Goal: Navigation & Orientation: Find specific page/section

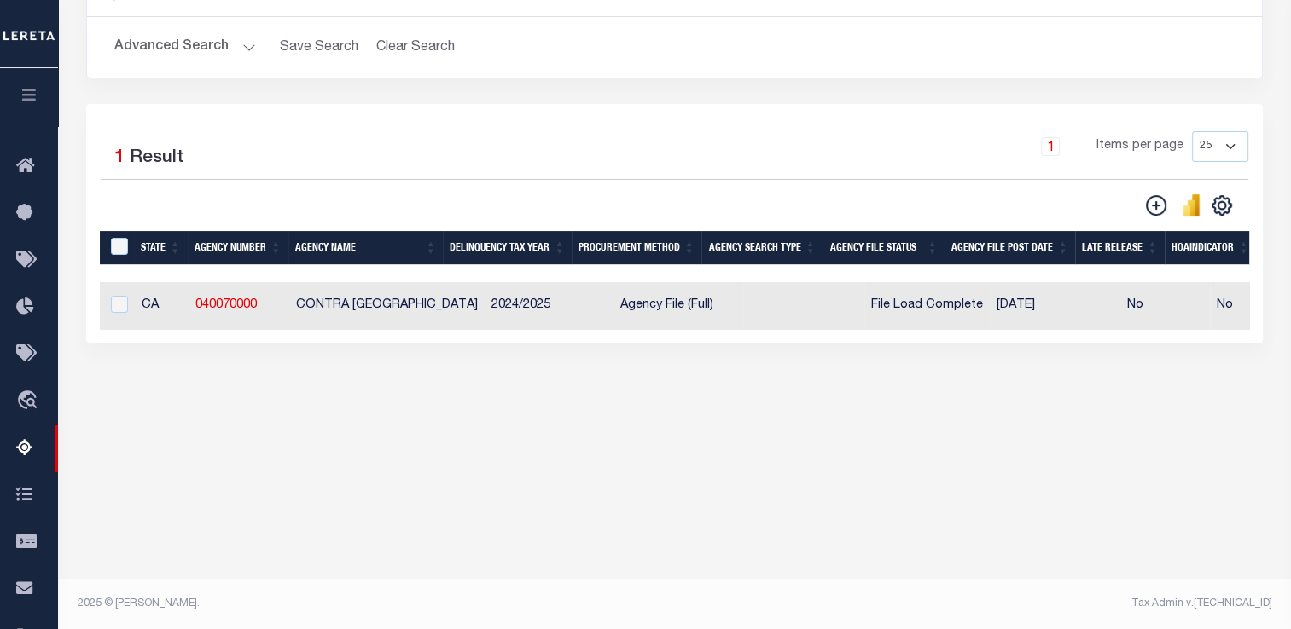
click at [40, 97] on button "button" at bounding box center [29, 97] width 58 height 58
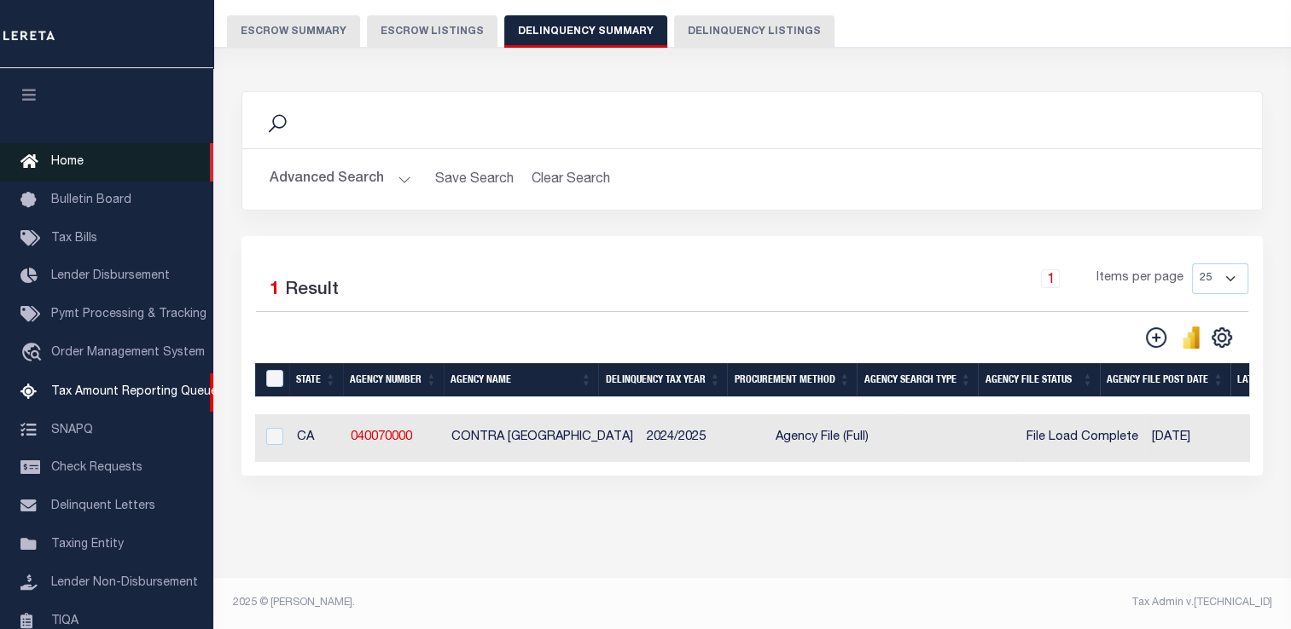
click at [60, 165] on span "Home" at bounding box center [67, 162] width 32 height 12
